Goal: Task Accomplishment & Management: Use online tool/utility

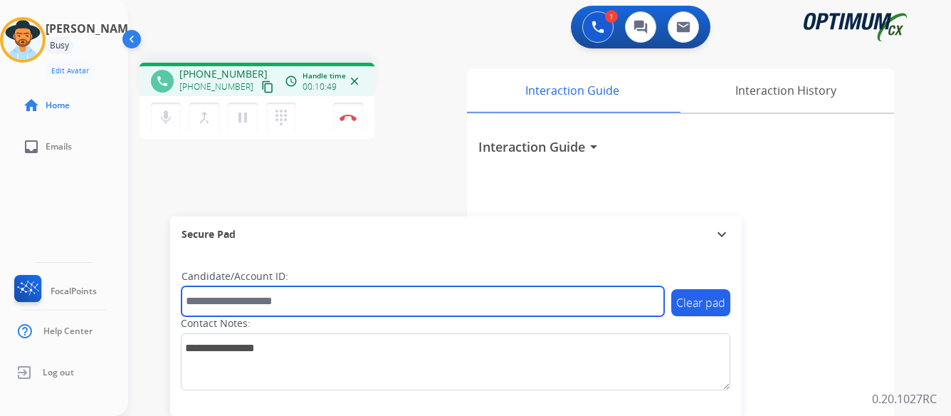
paste input "*******"
type input "*******"
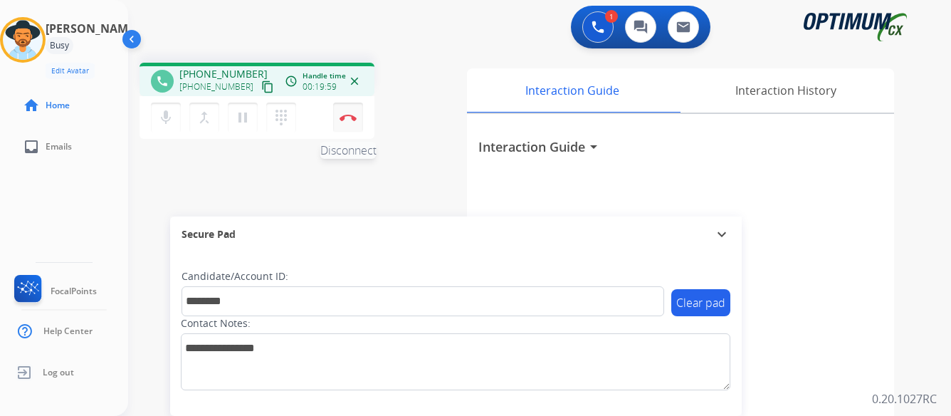
click at [347, 115] on img at bounding box center [347, 117] width 17 height 7
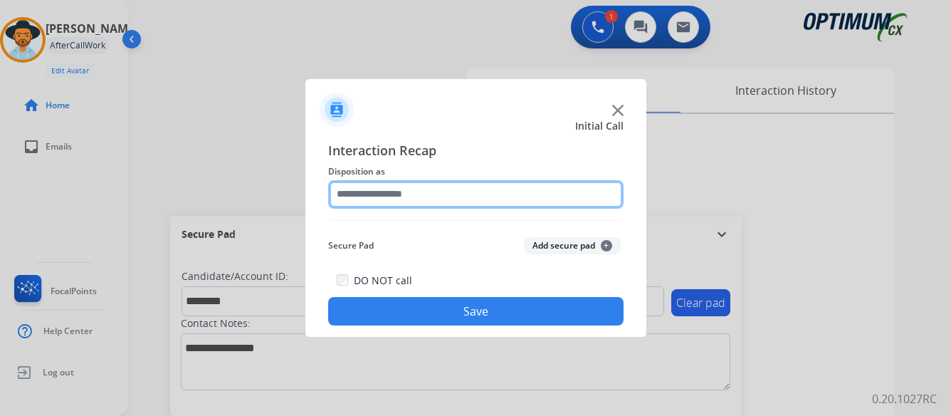
click at [429, 192] on input "text" at bounding box center [475, 194] width 295 height 28
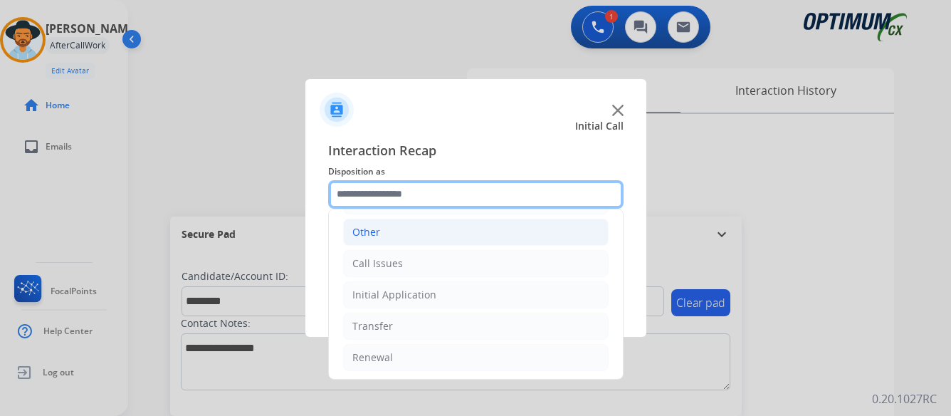
scroll to position [97, 0]
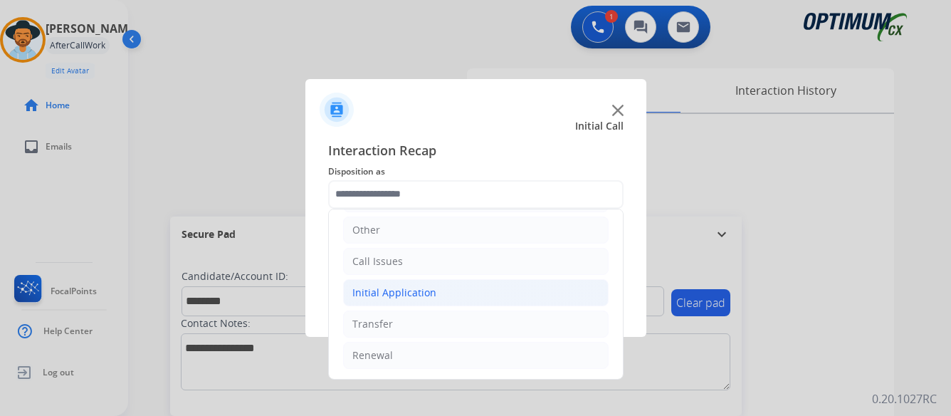
click at [436, 292] on li "Initial Application" at bounding box center [475, 292] width 265 height 27
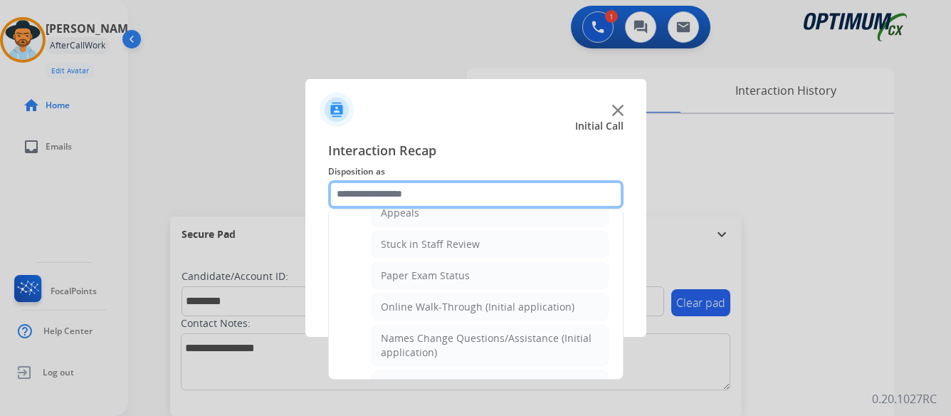
scroll to position [310, 0]
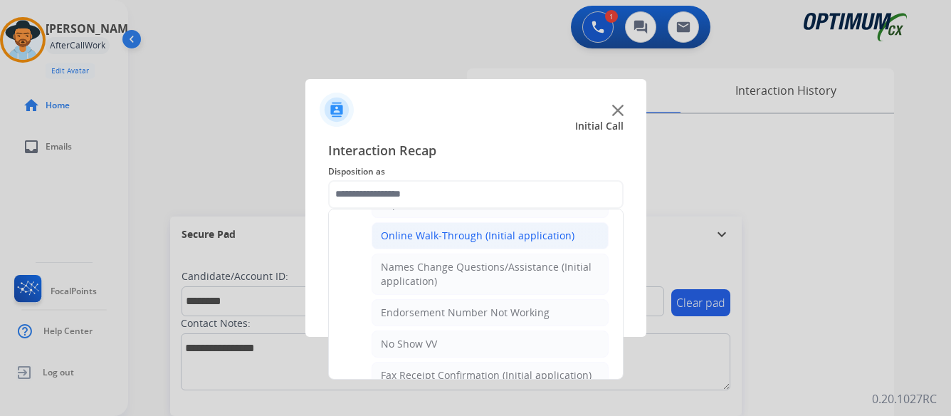
click at [475, 234] on div "Online Walk-Through (Initial application)" at bounding box center [478, 235] width 194 height 14
type input "**********"
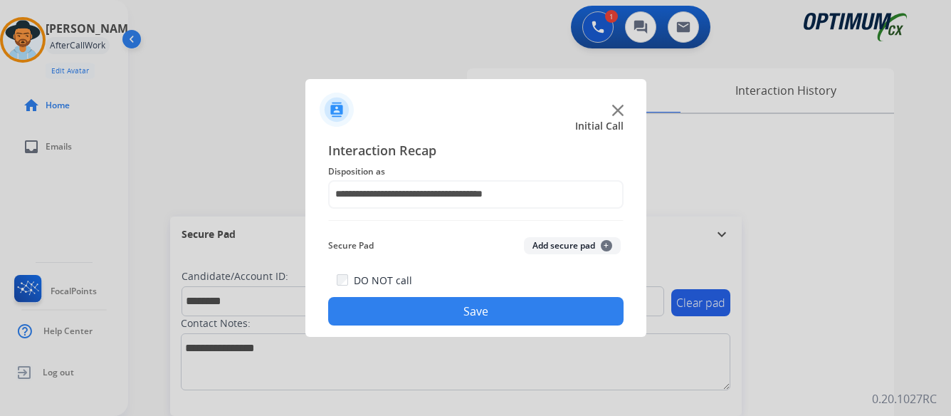
click at [477, 315] on button "Save" at bounding box center [475, 311] width 295 height 28
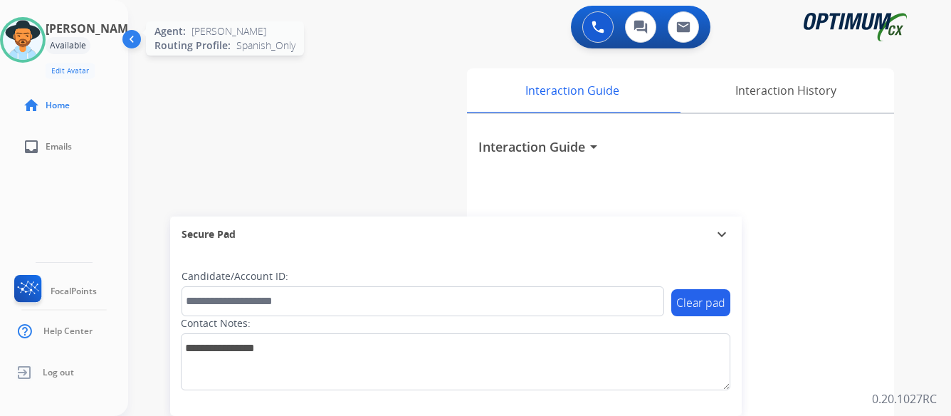
click at [43, 40] on img at bounding box center [23, 40] width 40 height 40
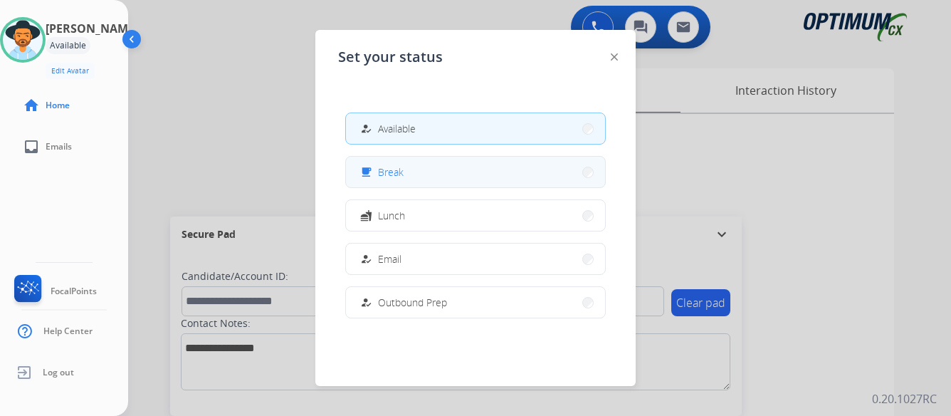
click at [456, 177] on button "free_breakfast Break" at bounding box center [475, 172] width 259 height 31
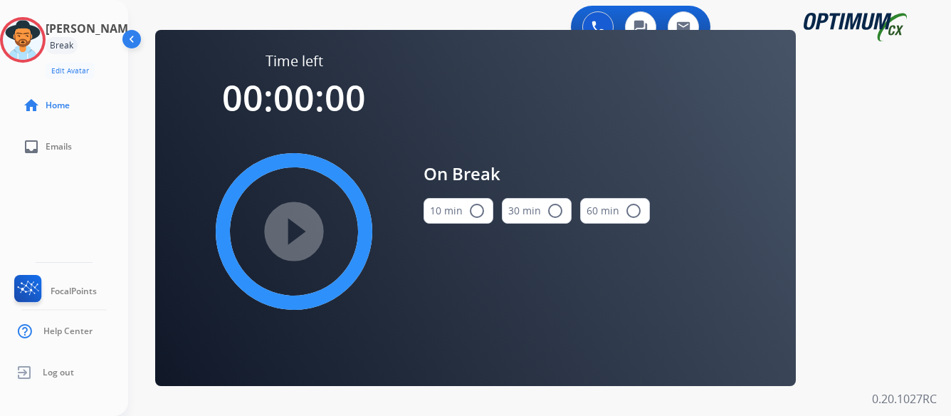
click at [475, 212] on mat-icon "radio_button_unchecked" at bounding box center [476, 210] width 17 height 17
click at [293, 233] on mat-icon "play_circle_filled" at bounding box center [293, 231] width 17 height 17
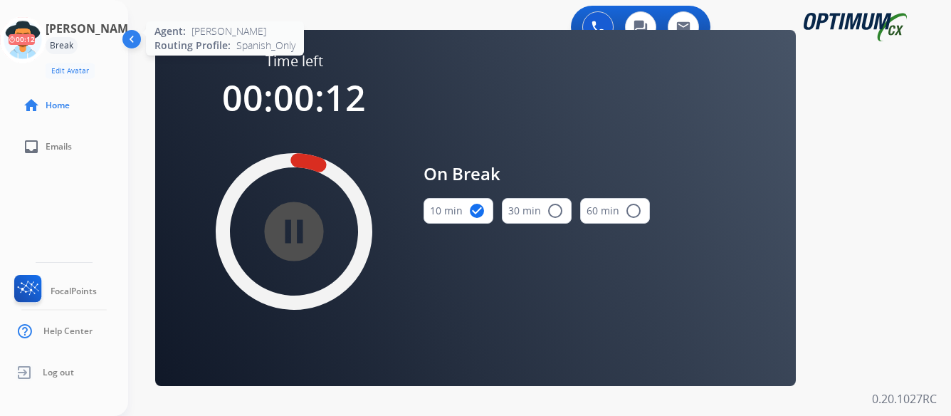
click at [42, 43] on icon at bounding box center [23, 40] width 46 height 46
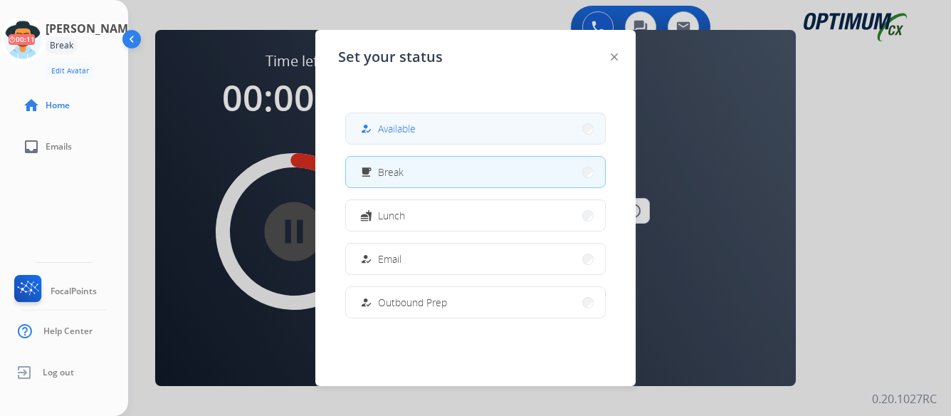
click at [488, 126] on button "how_to_reg Available" at bounding box center [475, 128] width 259 height 31
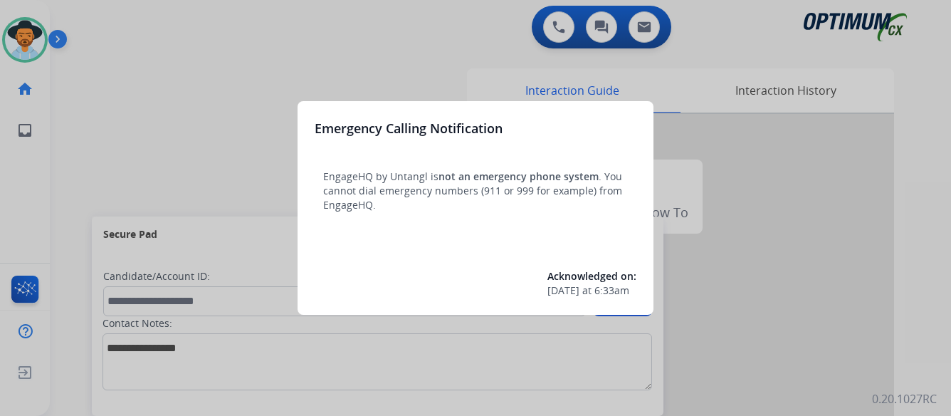
click at [803, 253] on div at bounding box center [475, 208] width 951 height 416
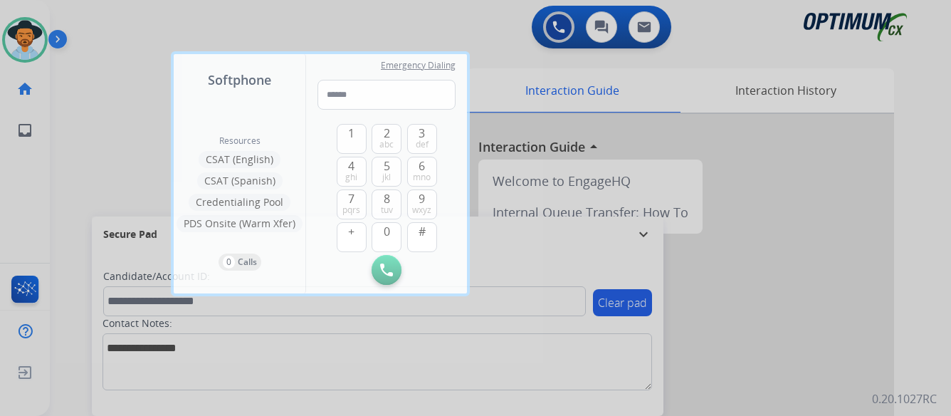
click at [803, 253] on div at bounding box center [475, 208] width 951 height 416
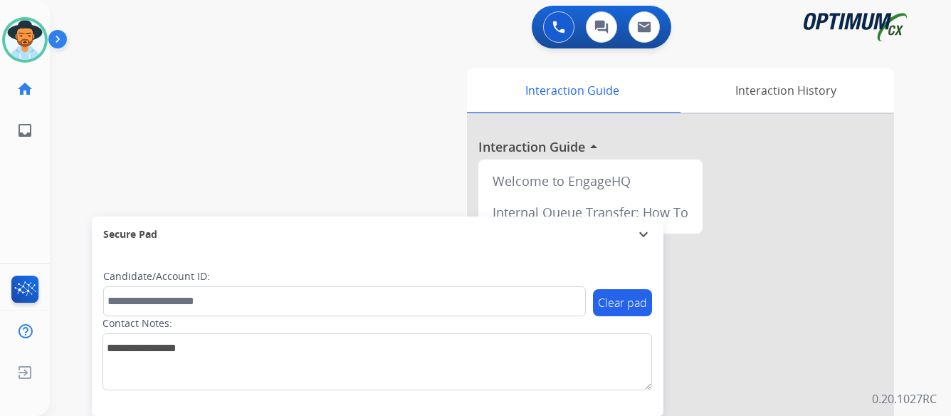
click at [58, 38] on img at bounding box center [60, 41] width 24 height 27
